Goal: Transaction & Acquisition: Download file/media

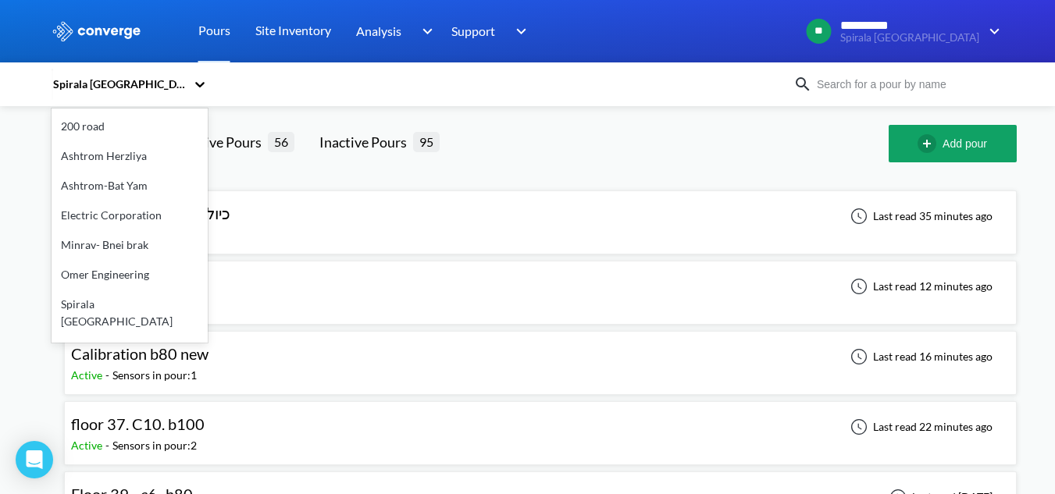
click at [130, 84] on div "Spirala [GEOGRAPHIC_DATA]" at bounding box center [119, 84] width 134 height 17
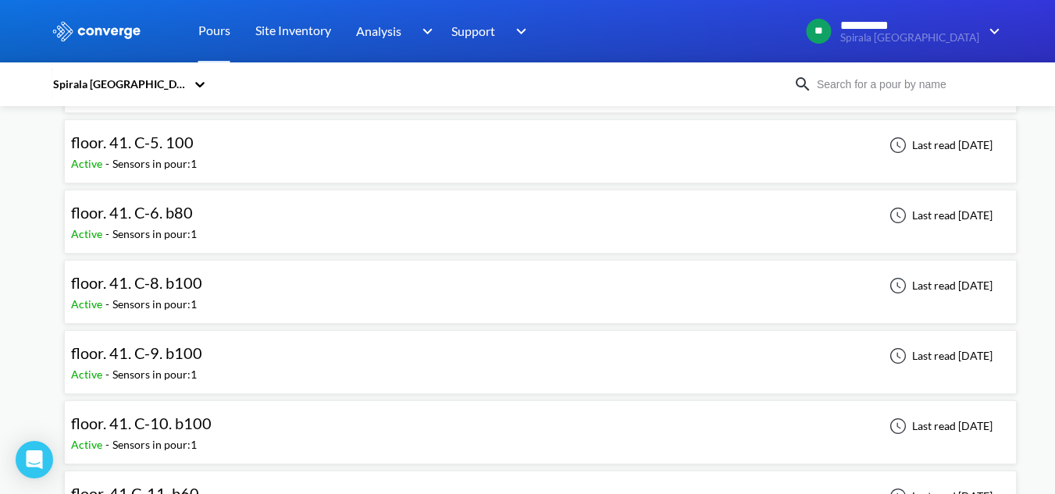
scroll to position [1250, 0]
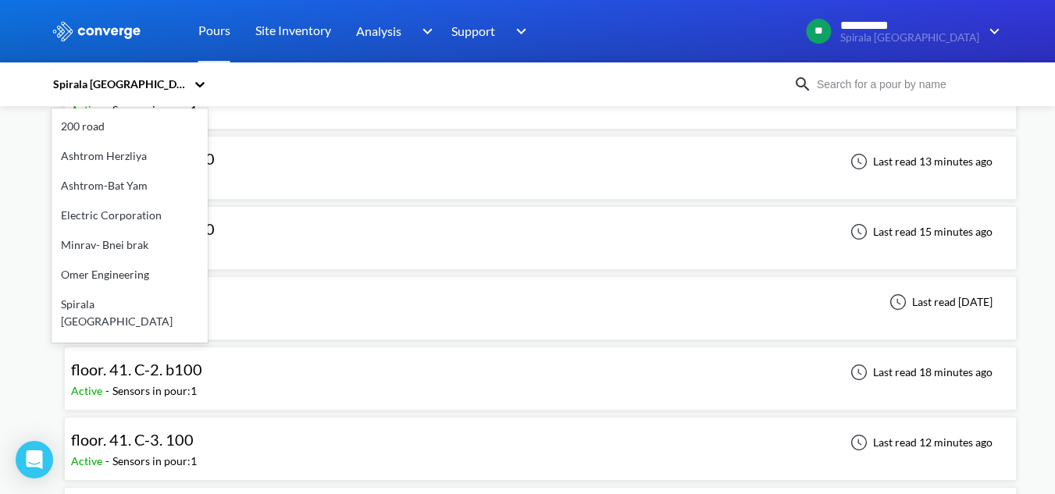
drag, startPoint x: 515, startPoint y: 375, endPoint x: 128, endPoint y: 80, distance: 486.5
click at [128, 80] on div "Spirala [GEOGRAPHIC_DATA]" at bounding box center [119, 84] width 134 height 17
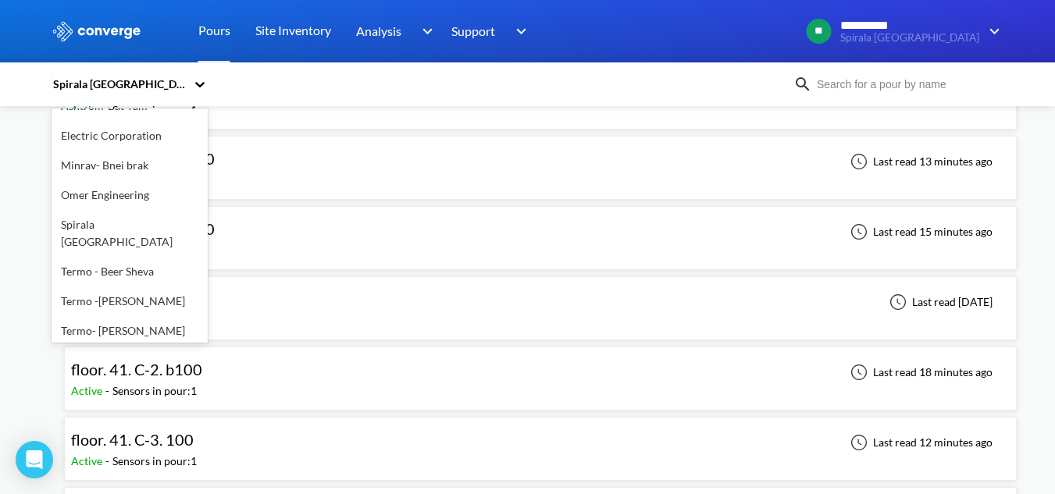
scroll to position [251, 0]
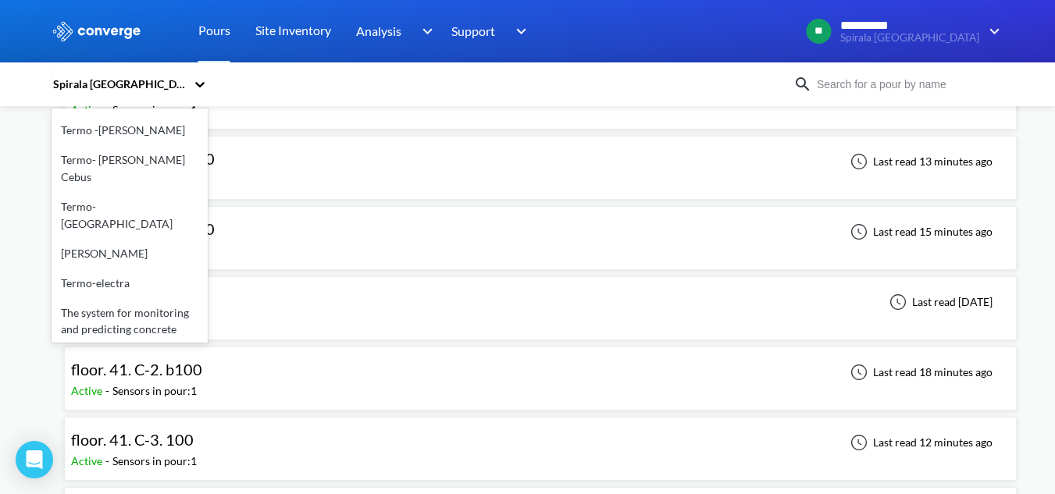
click at [147, 362] on div "Thermo-Kriyat Ata" at bounding box center [130, 377] width 156 height 30
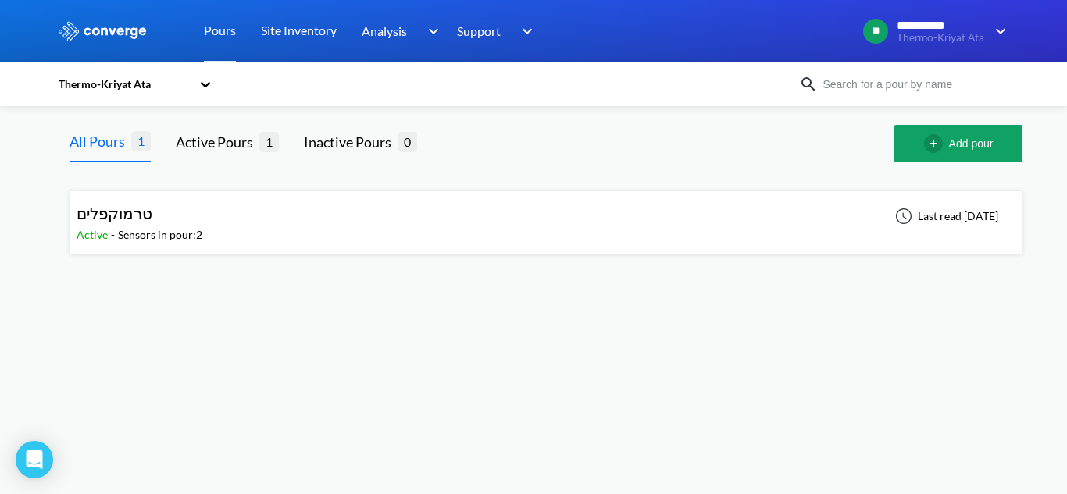
click at [241, 244] on div "טרמוקפלים Active - Sensors in pour: 2 Last read [DATE]" at bounding box center [546, 223] width 939 height 50
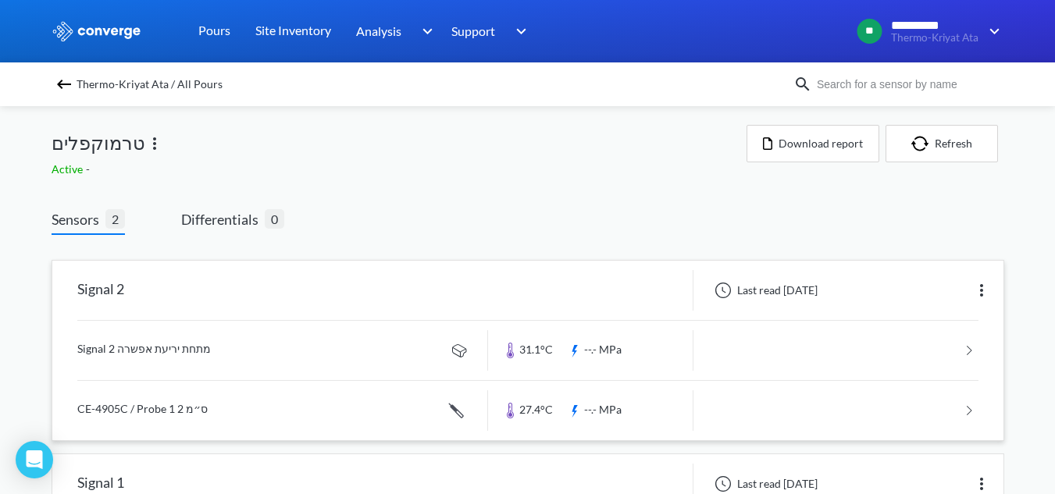
click at [209, 346] on link at bounding box center [527, 350] width 901 height 59
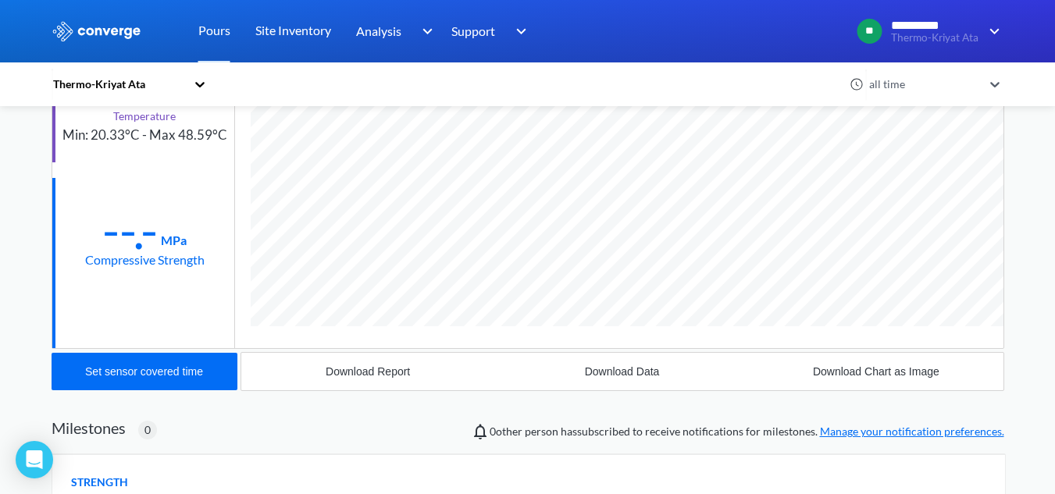
scroll to position [394, 0]
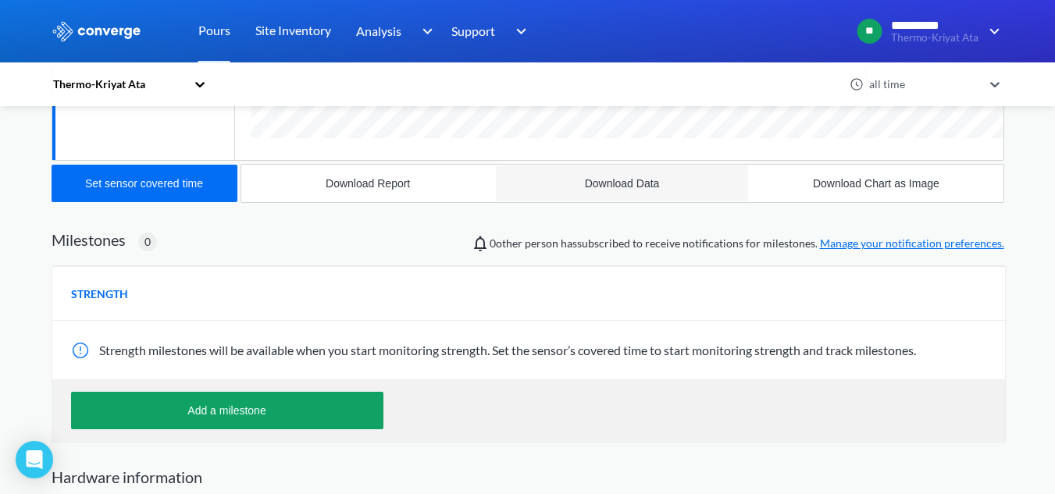
click at [571, 190] on button "Download Data" at bounding box center [622, 183] width 254 height 37
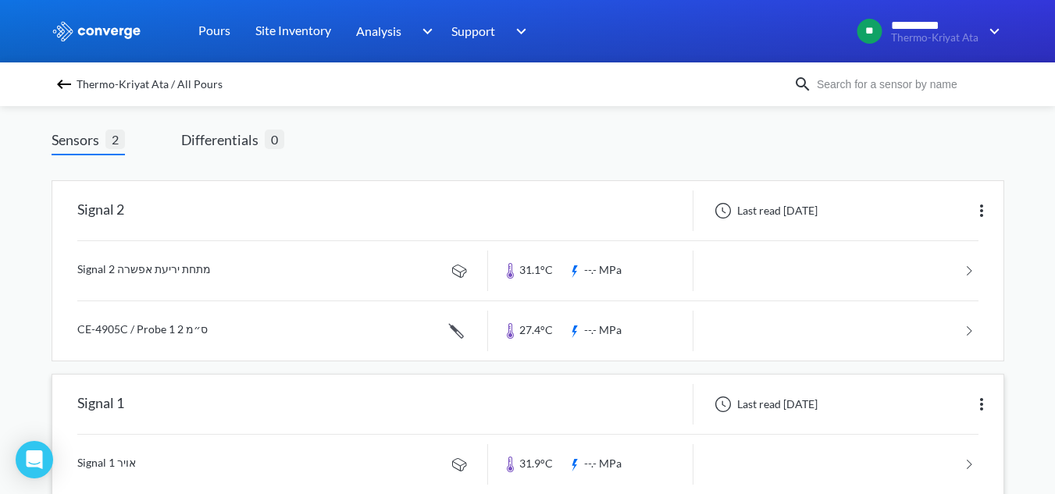
scroll to position [156, 0]
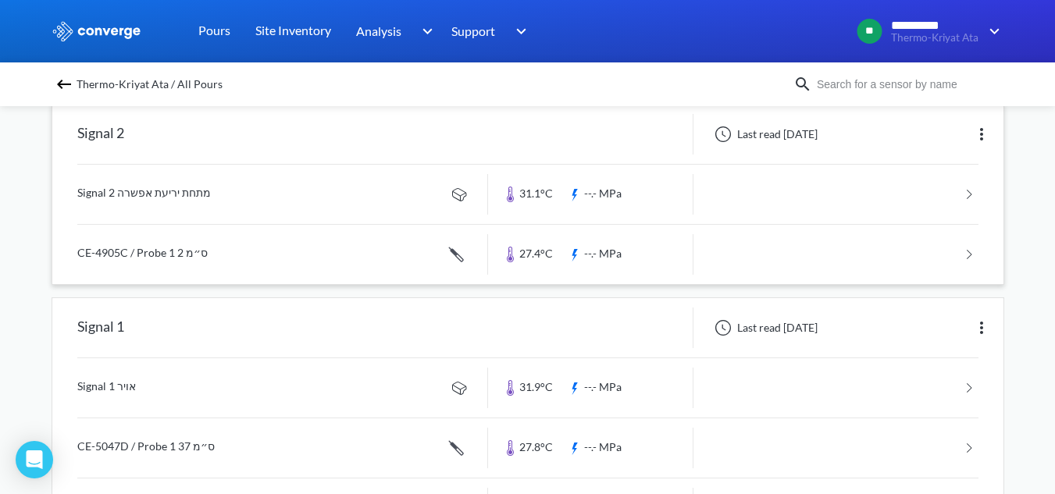
click at [214, 257] on link at bounding box center [527, 254] width 901 height 59
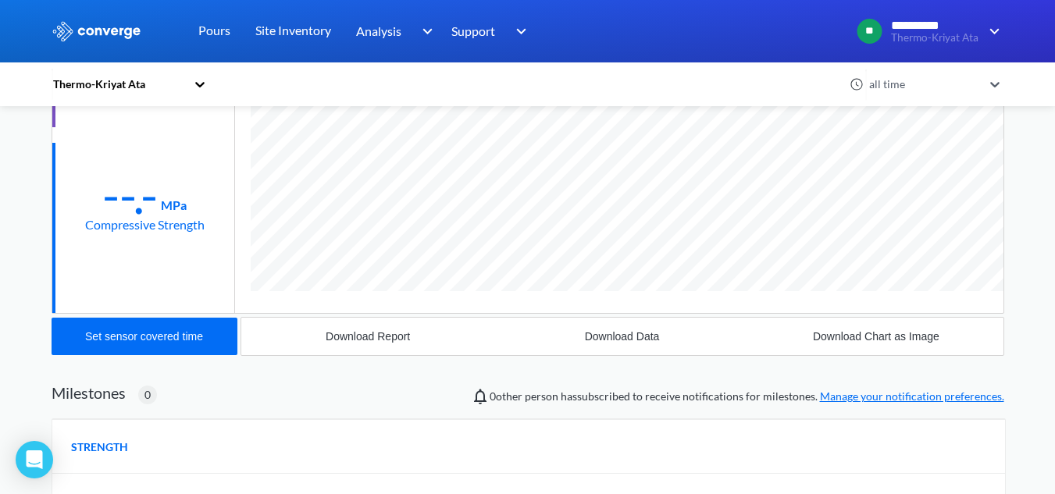
scroll to position [391, 0]
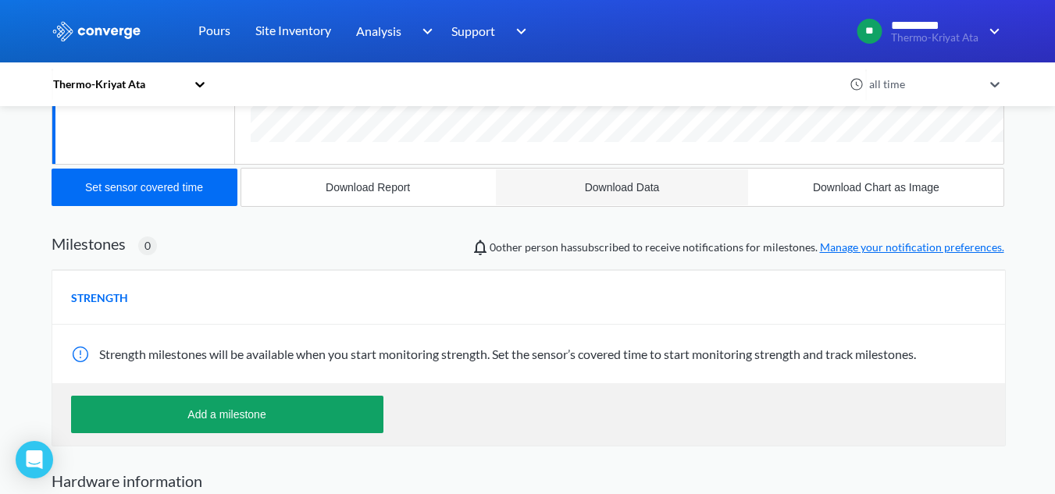
click at [612, 187] on div "Download Data" at bounding box center [622, 187] width 75 height 12
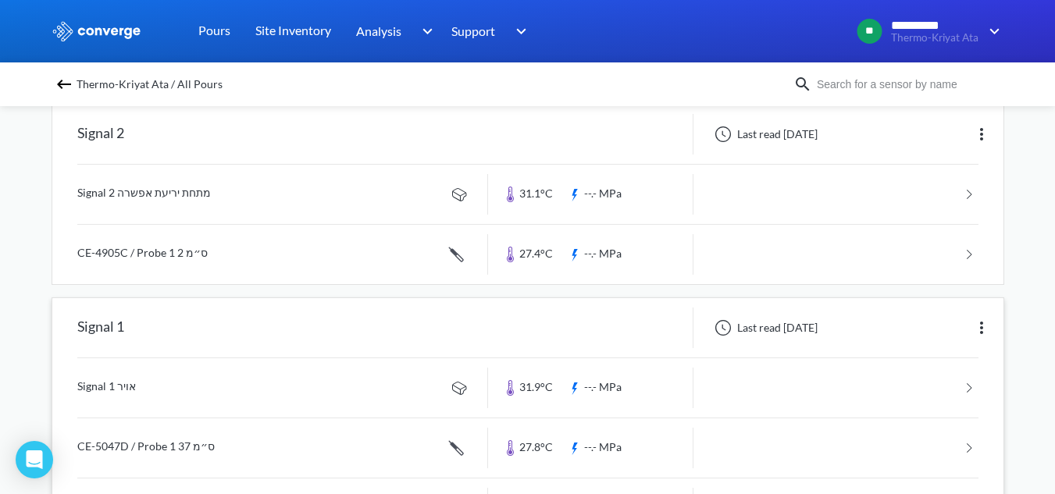
scroll to position [232, 0]
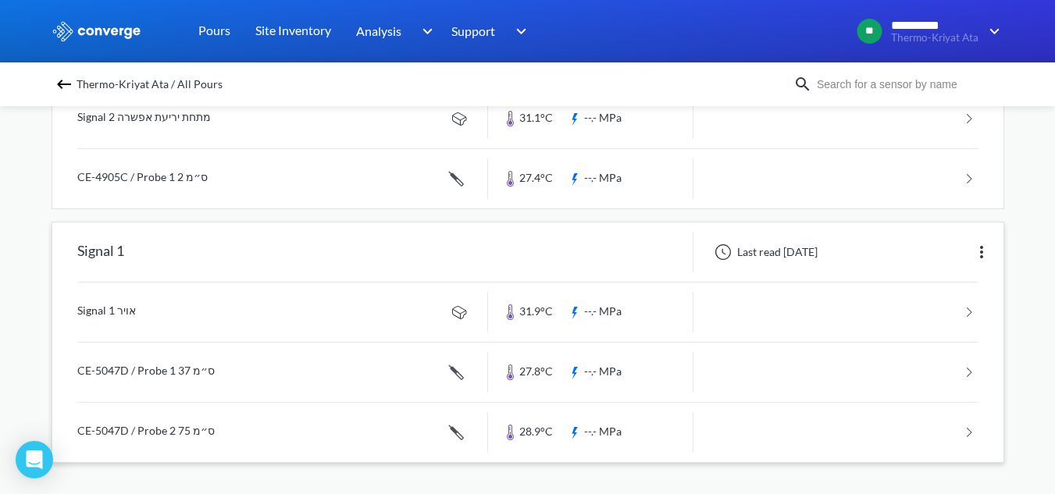
click at [204, 313] on link at bounding box center [527, 312] width 901 height 59
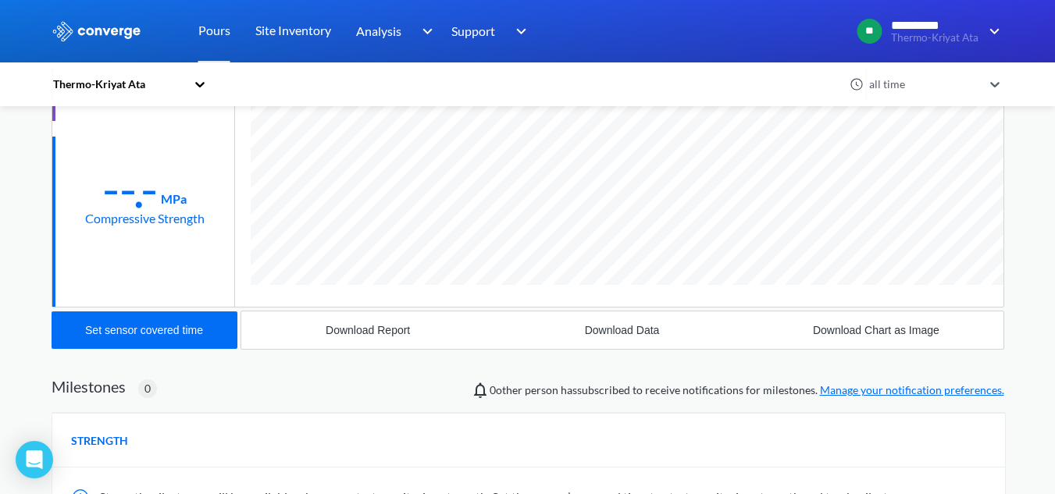
scroll to position [312, 0]
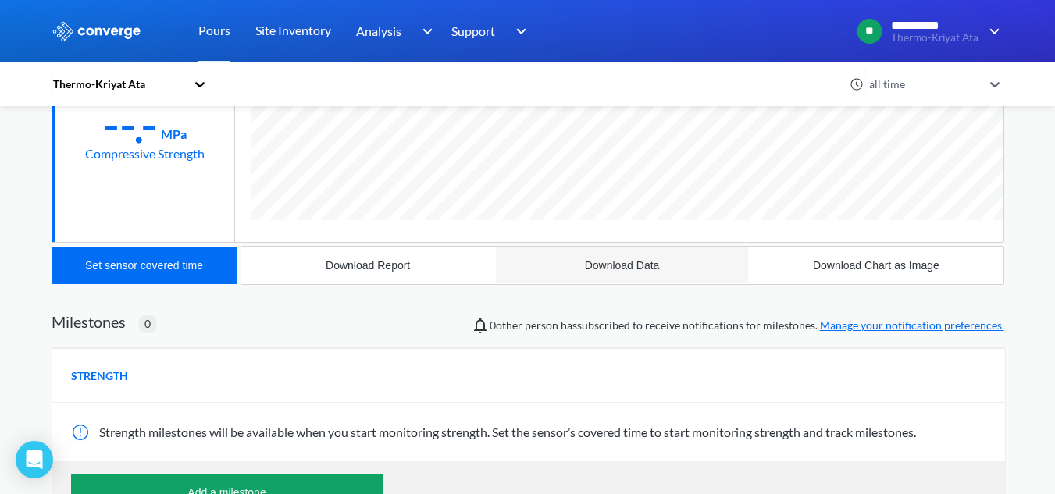
click at [590, 256] on button "Download Data" at bounding box center [622, 265] width 254 height 37
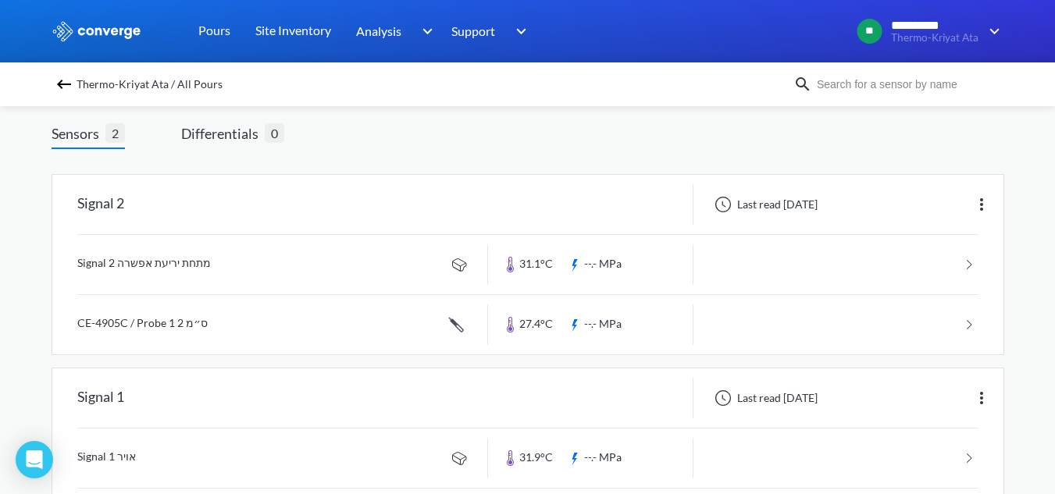
scroll to position [232, 0]
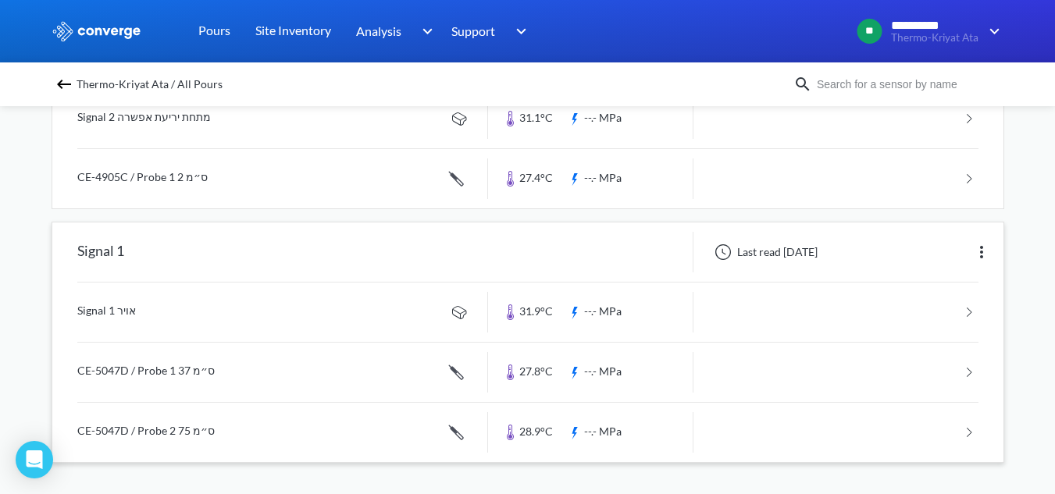
click at [297, 376] on link at bounding box center [527, 372] width 901 height 59
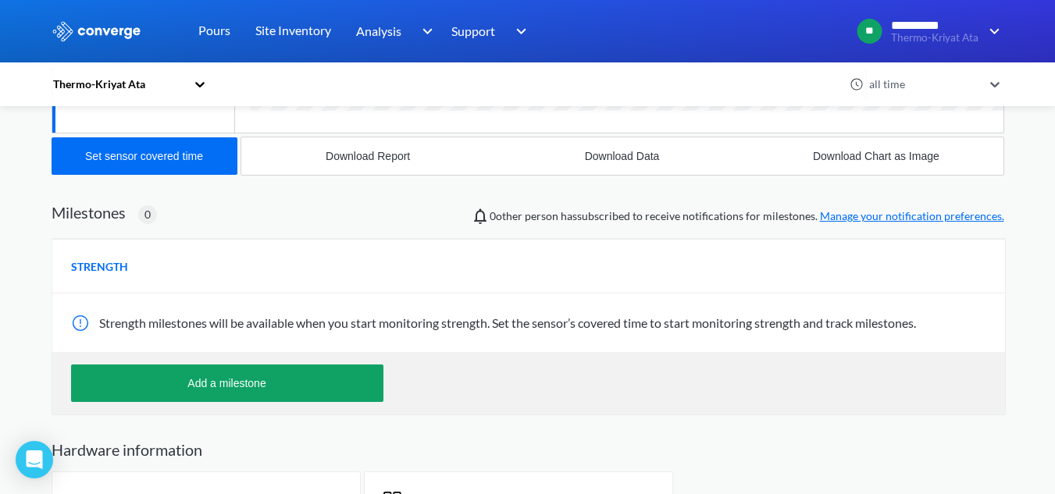
scroll to position [469, 0]
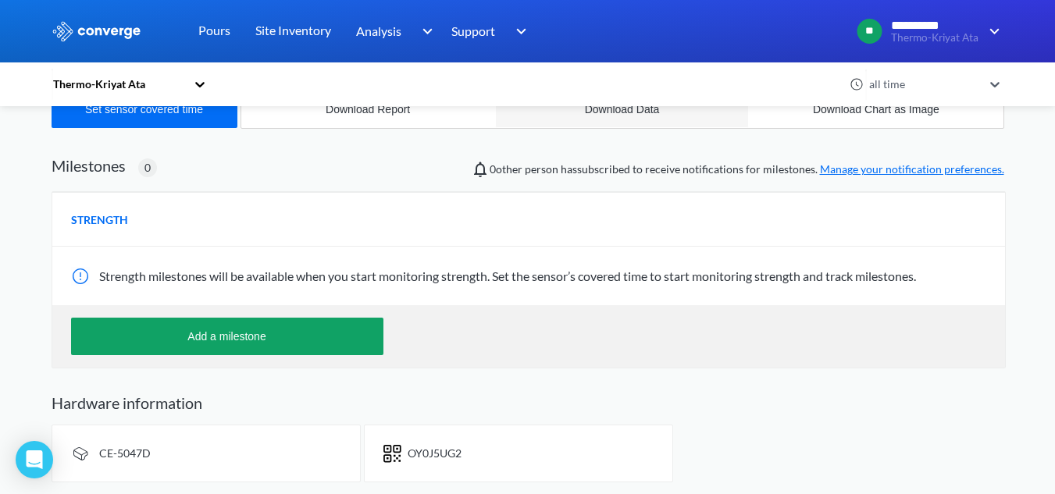
click at [614, 122] on button "Download Data" at bounding box center [622, 109] width 254 height 37
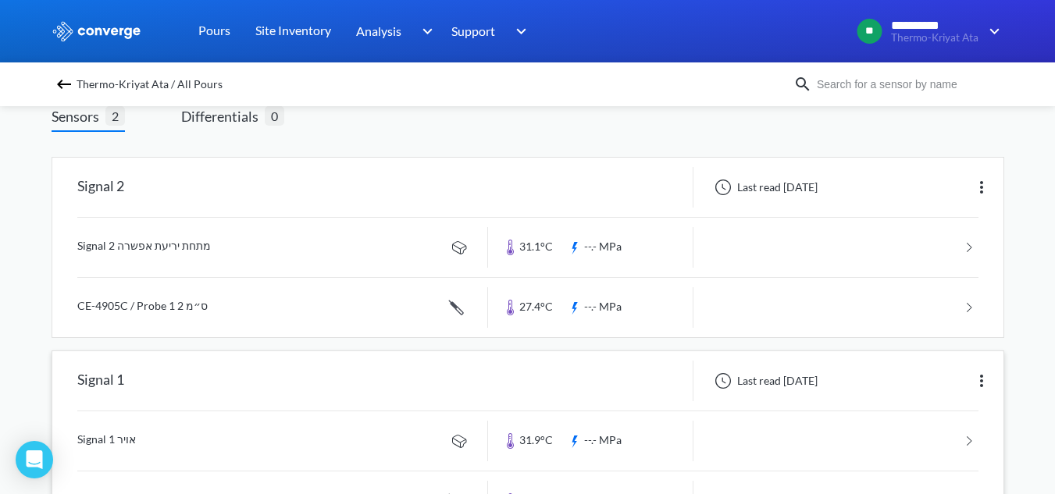
scroll to position [232, 0]
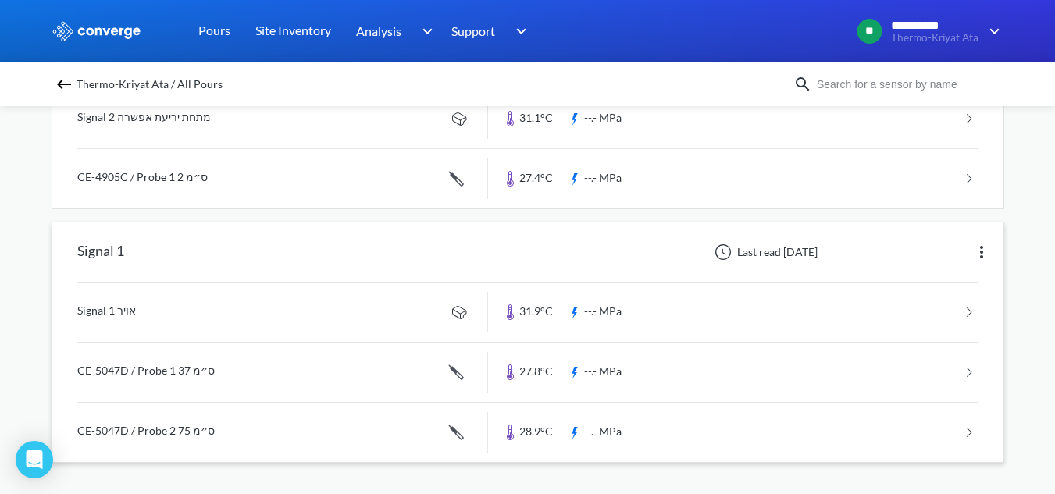
click at [258, 419] on link at bounding box center [527, 432] width 901 height 59
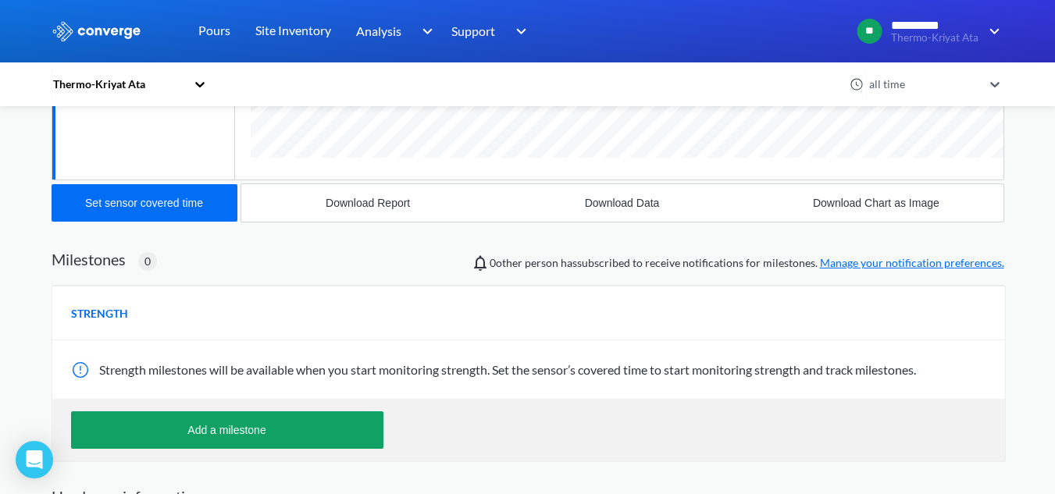
scroll to position [391, 0]
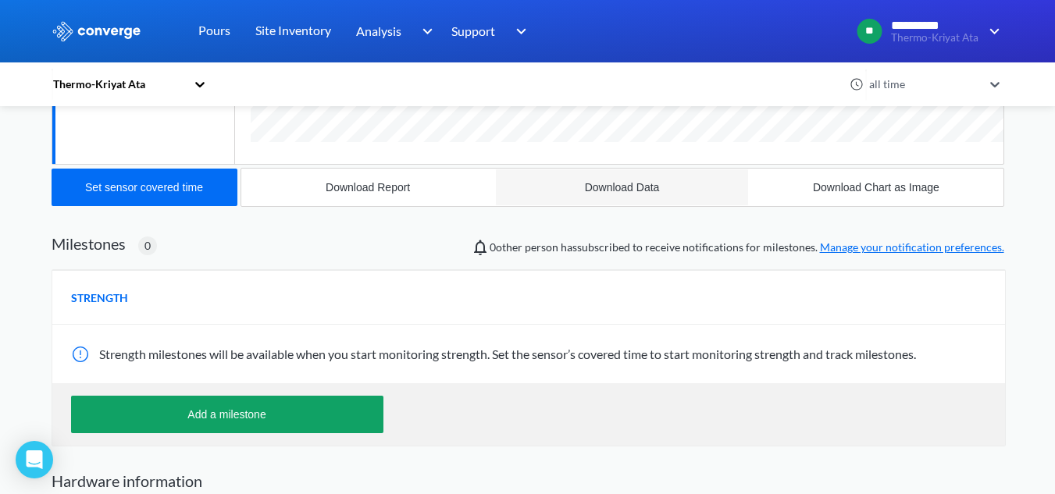
click at [643, 187] on div "Download Data" at bounding box center [622, 187] width 75 height 12
